Goal: Navigation & Orientation: Find specific page/section

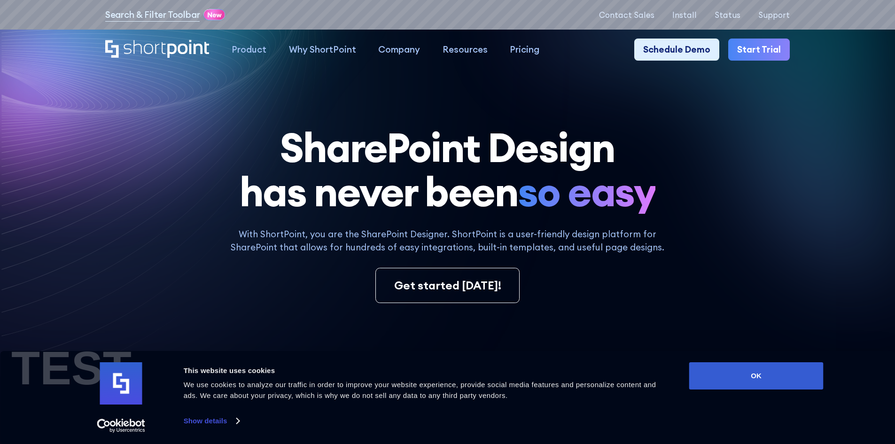
click at [186, 120] on icon at bounding box center [159, 69] width 404 height 185
